Goal: Check status: Check status

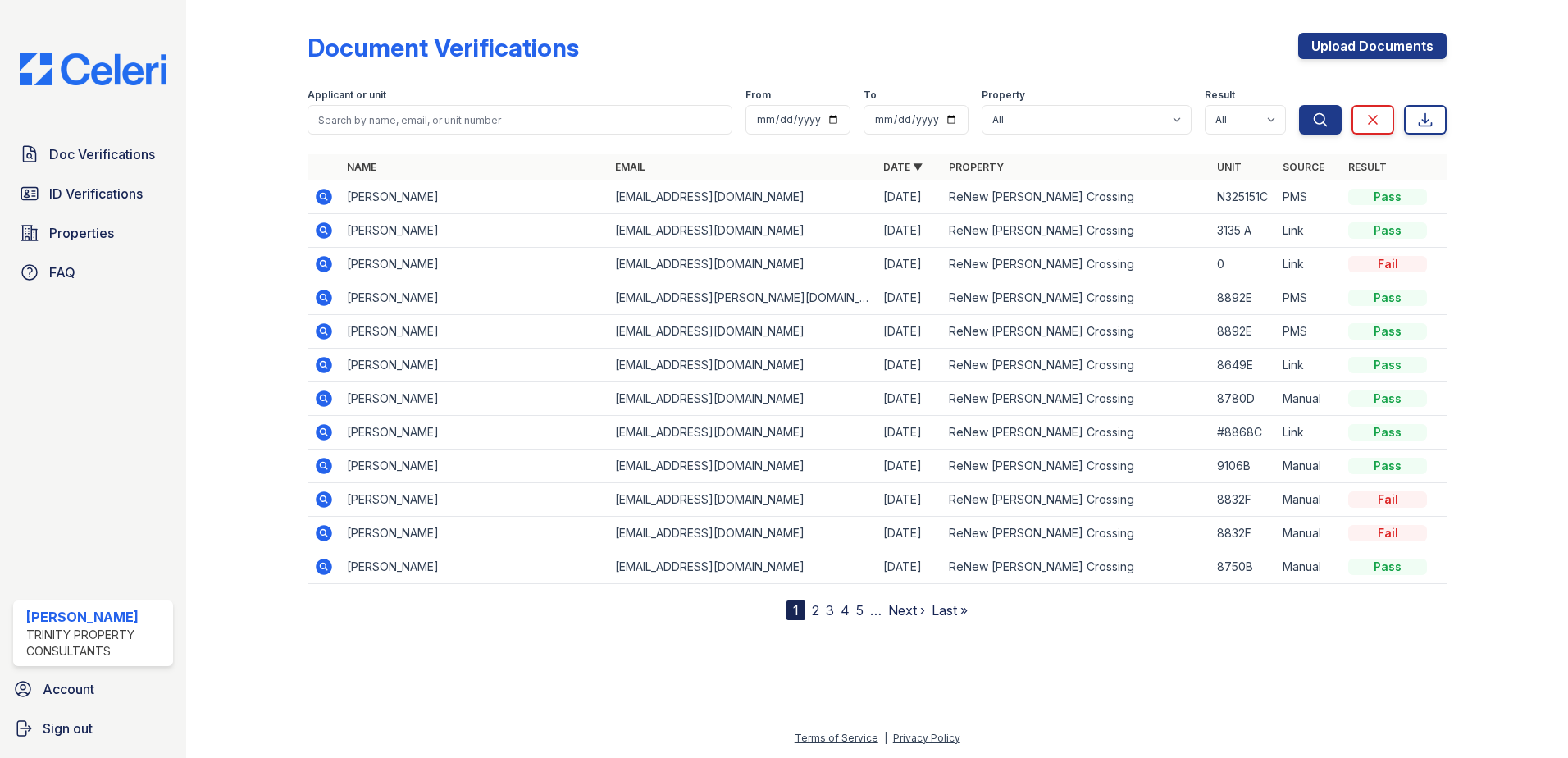
click at [399, 125] on input "search" at bounding box center [521, 120] width 425 height 29
type input "Singh, Avtar"
click at [1325, 126] on icon "submit" at bounding box center [1321, 120] width 16 height 16
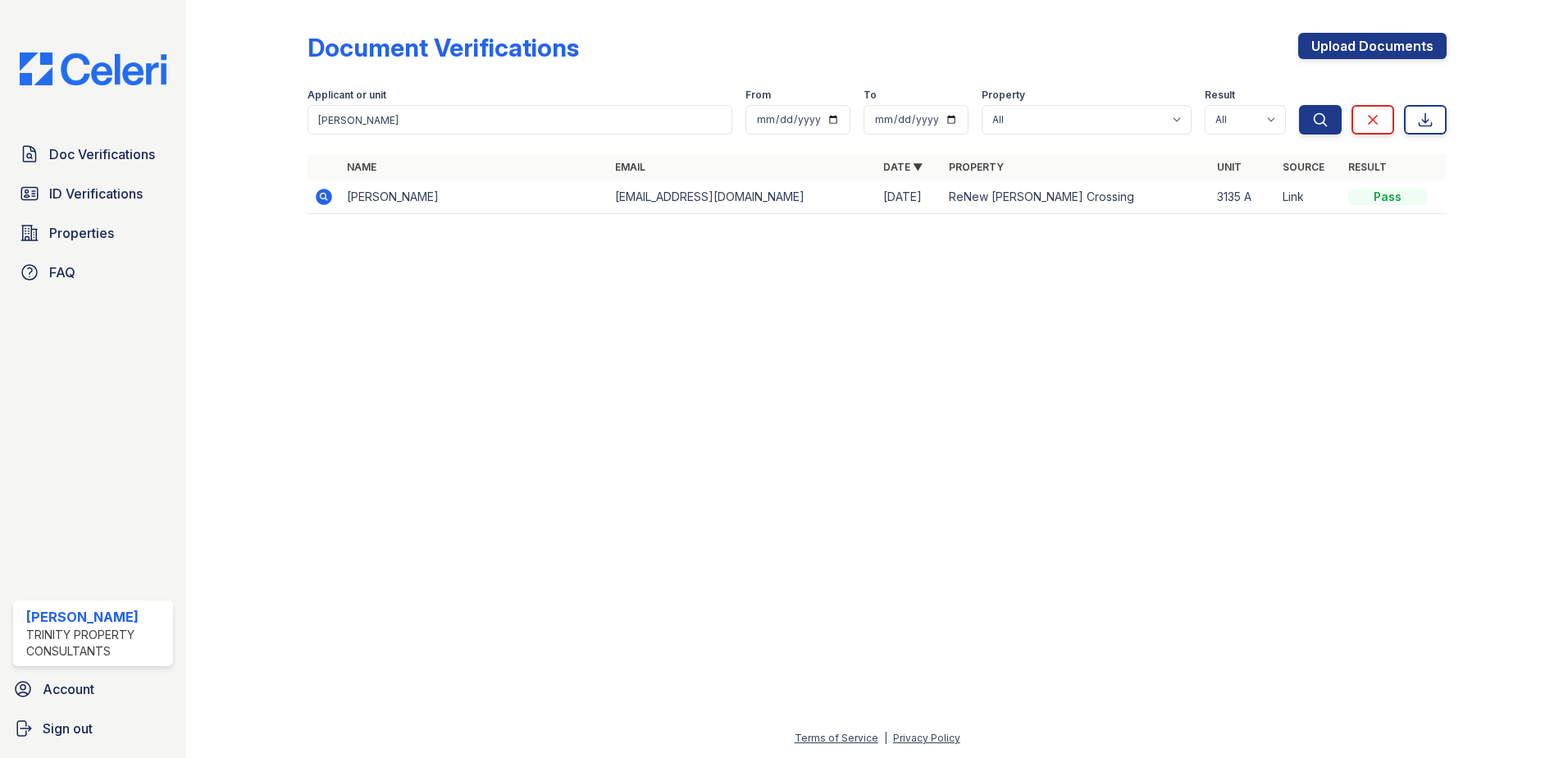
click at [319, 203] on icon at bounding box center [323, 196] width 19 height 19
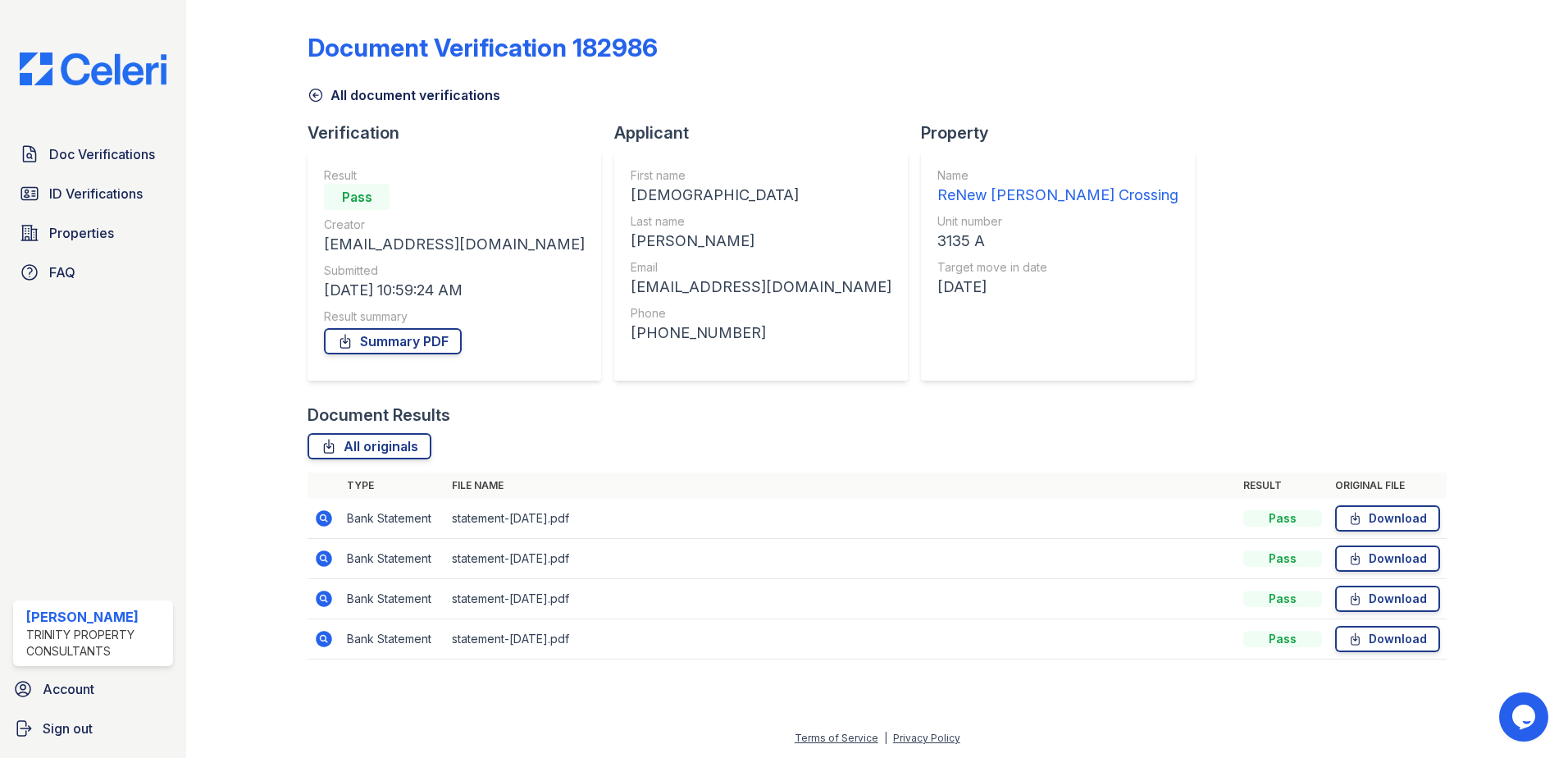
click at [317, 97] on icon at bounding box center [316, 95] width 16 height 16
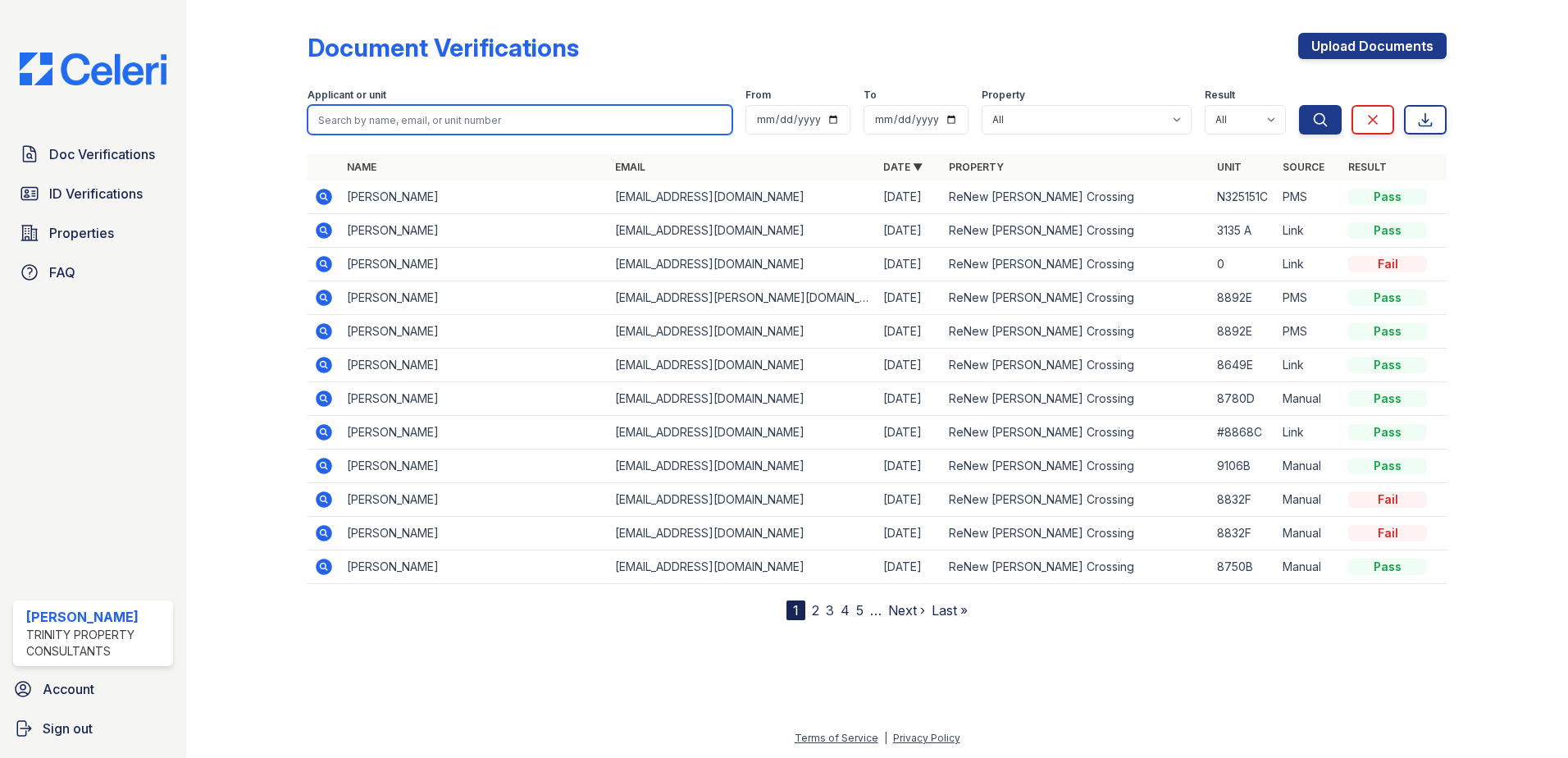
click at [486, 123] on input "search" at bounding box center [521, 120] width 425 height 29
paste input "[PERSON_NAME]"
type input "[PERSON_NAME]"
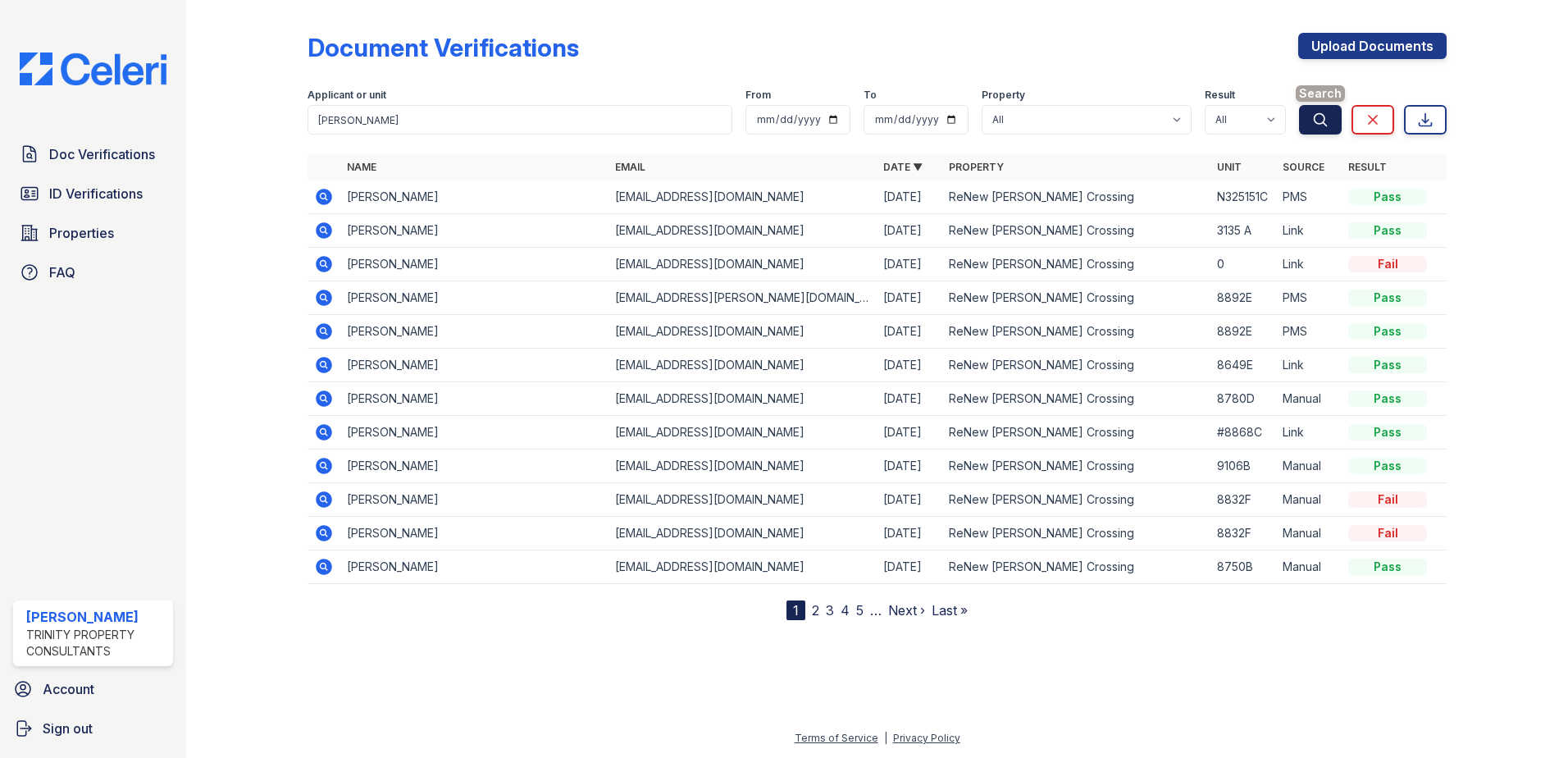
click at [1313, 119] on button "Search" at bounding box center [1320, 120] width 43 height 29
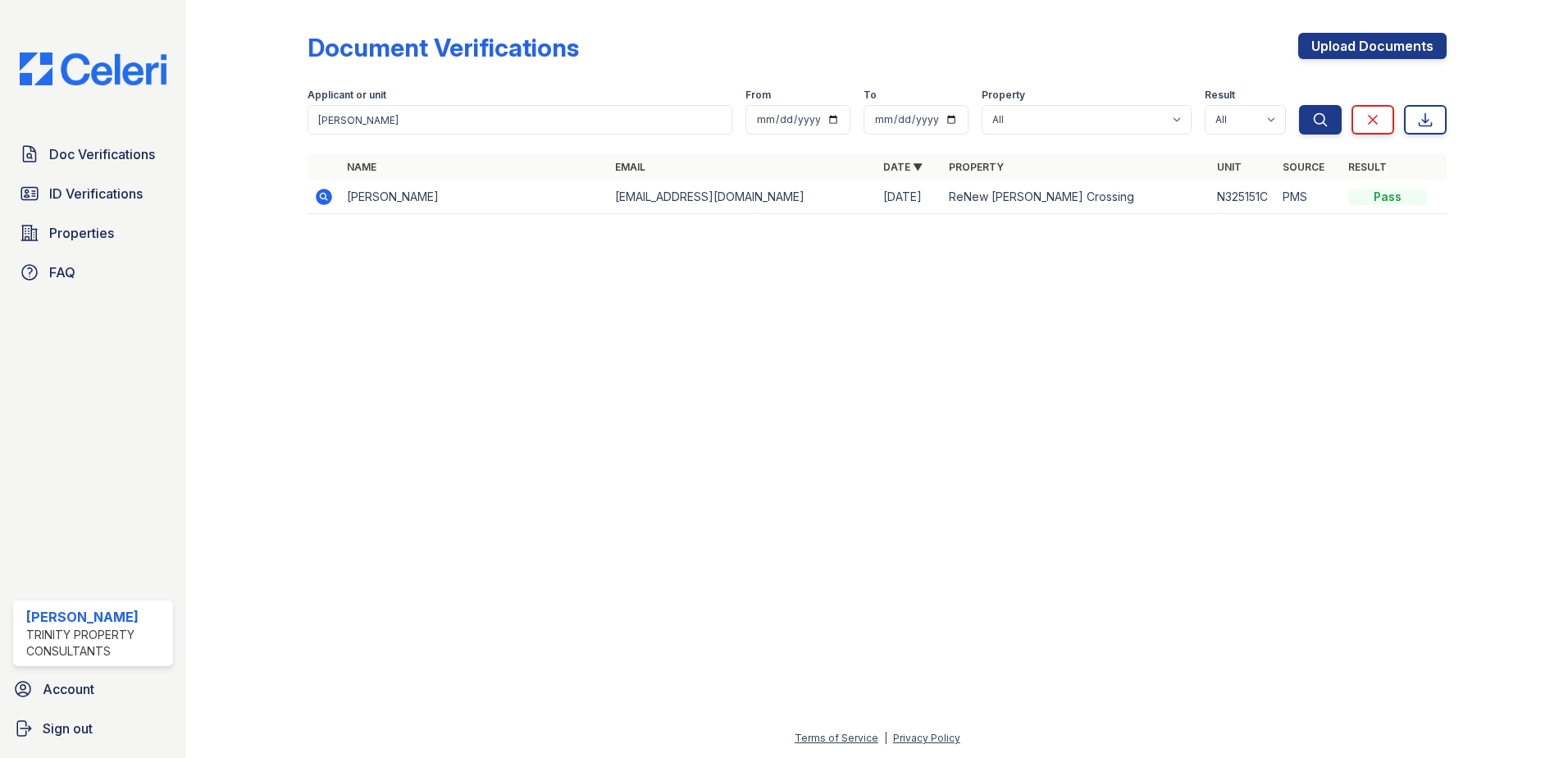
click at [324, 200] on icon at bounding box center [323, 197] width 16 height 16
